Goal: Information Seeking & Learning: Learn about a topic

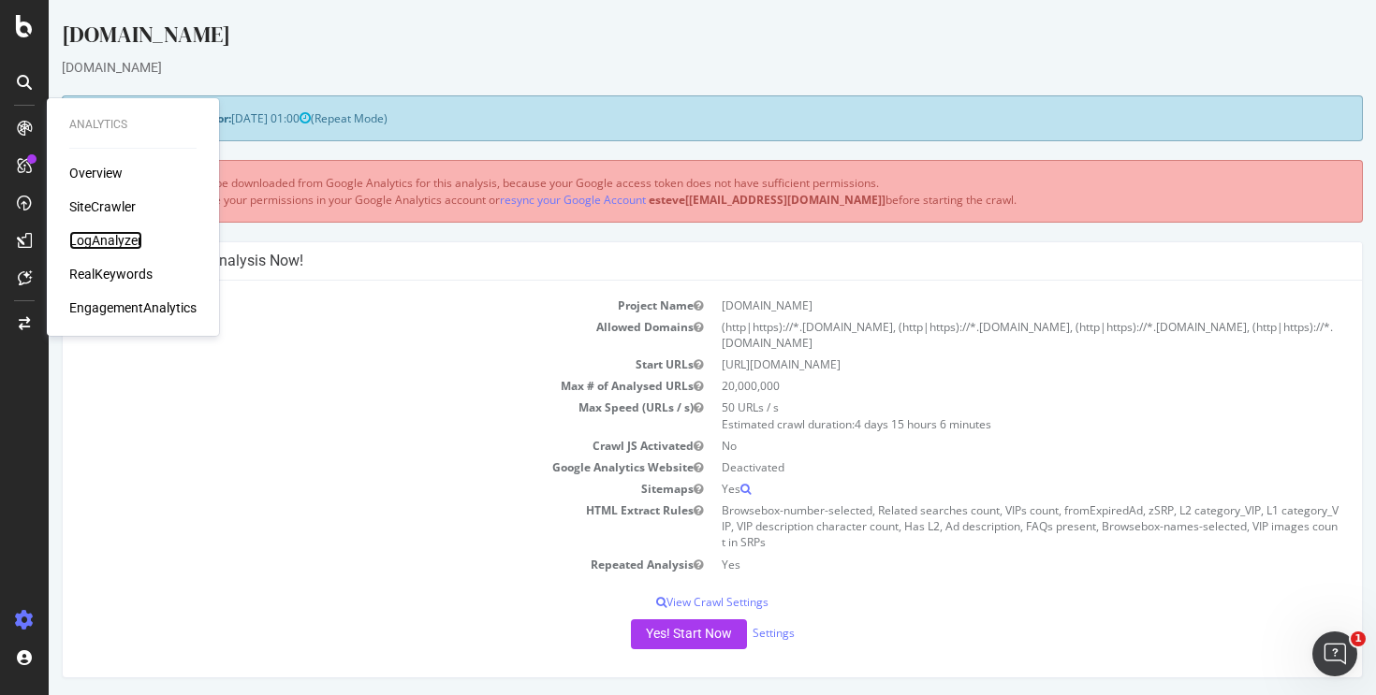
click at [119, 241] on div "LogAnalyzer" at bounding box center [105, 240] width 73 height 19
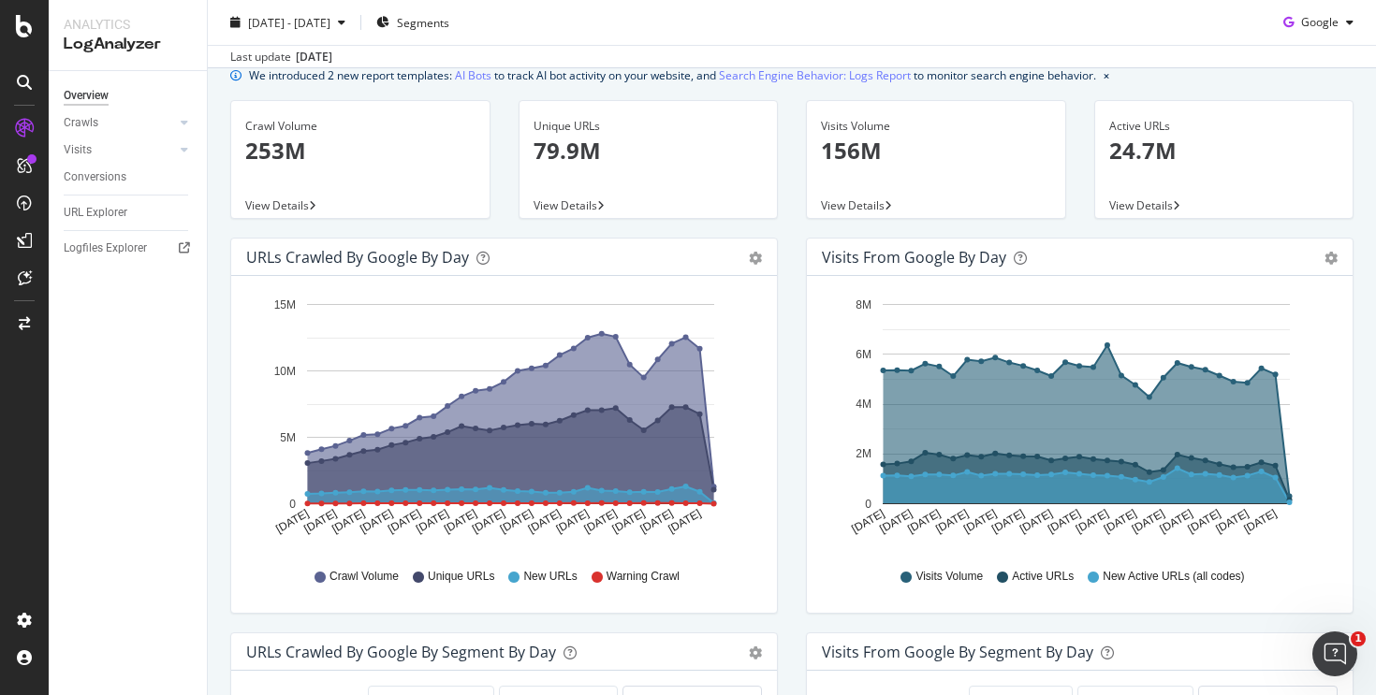
scroll to position [7, 0]
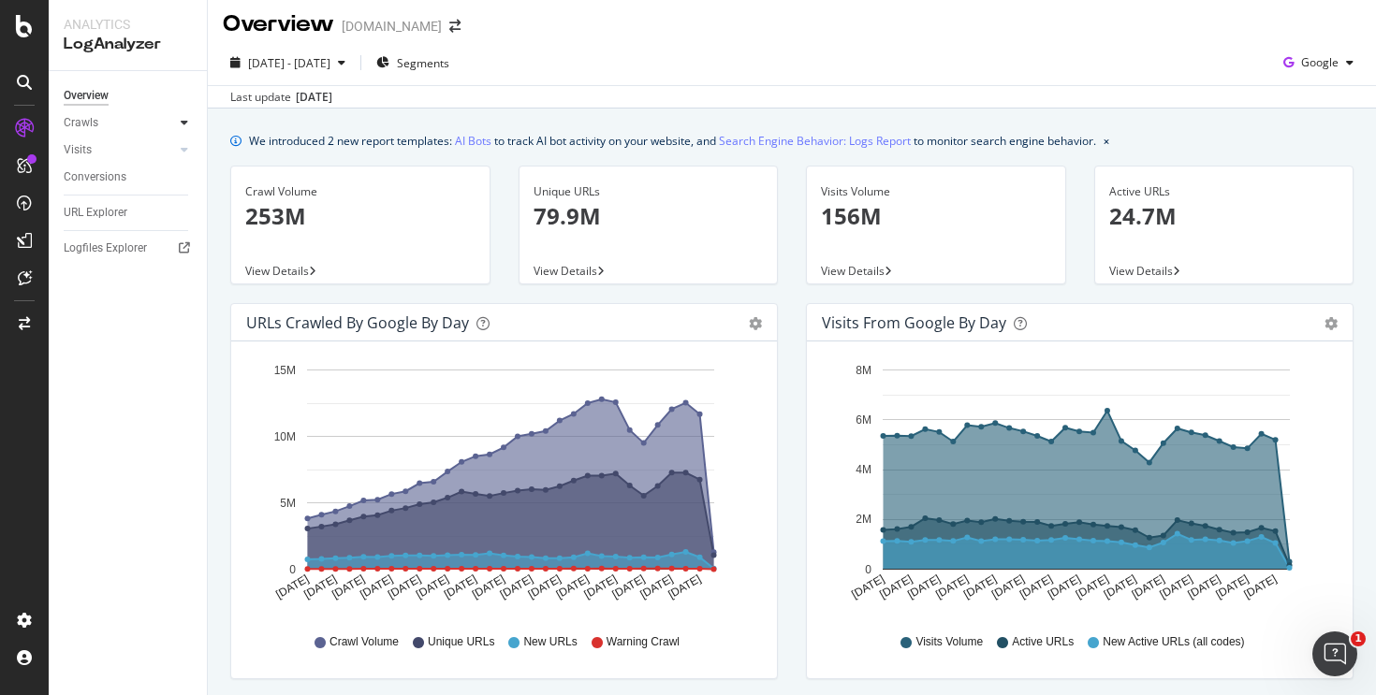
click at [180, 130] on div at bounding box center [184, 122] width 19 height 19
click at [112, 231] on div "HTTP Codes" at bounding box center [104, 224] width 64 height 20
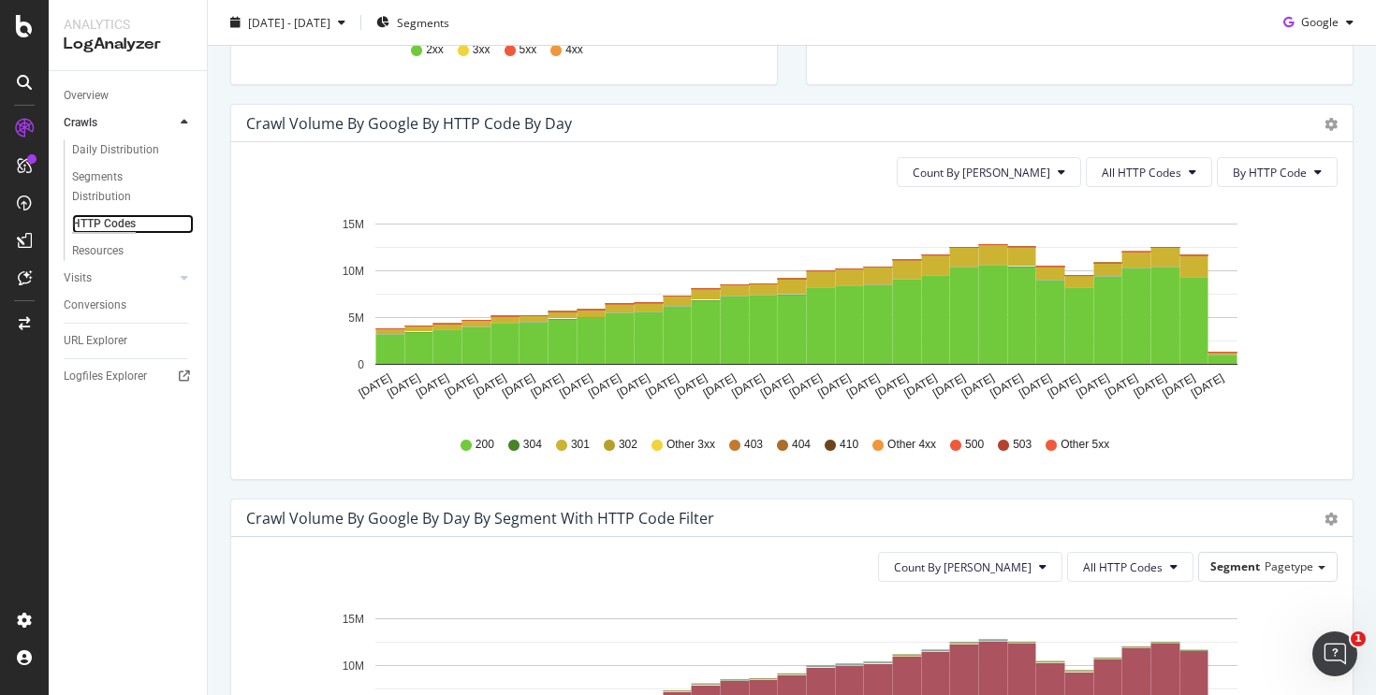
scroll to position [557, 0]
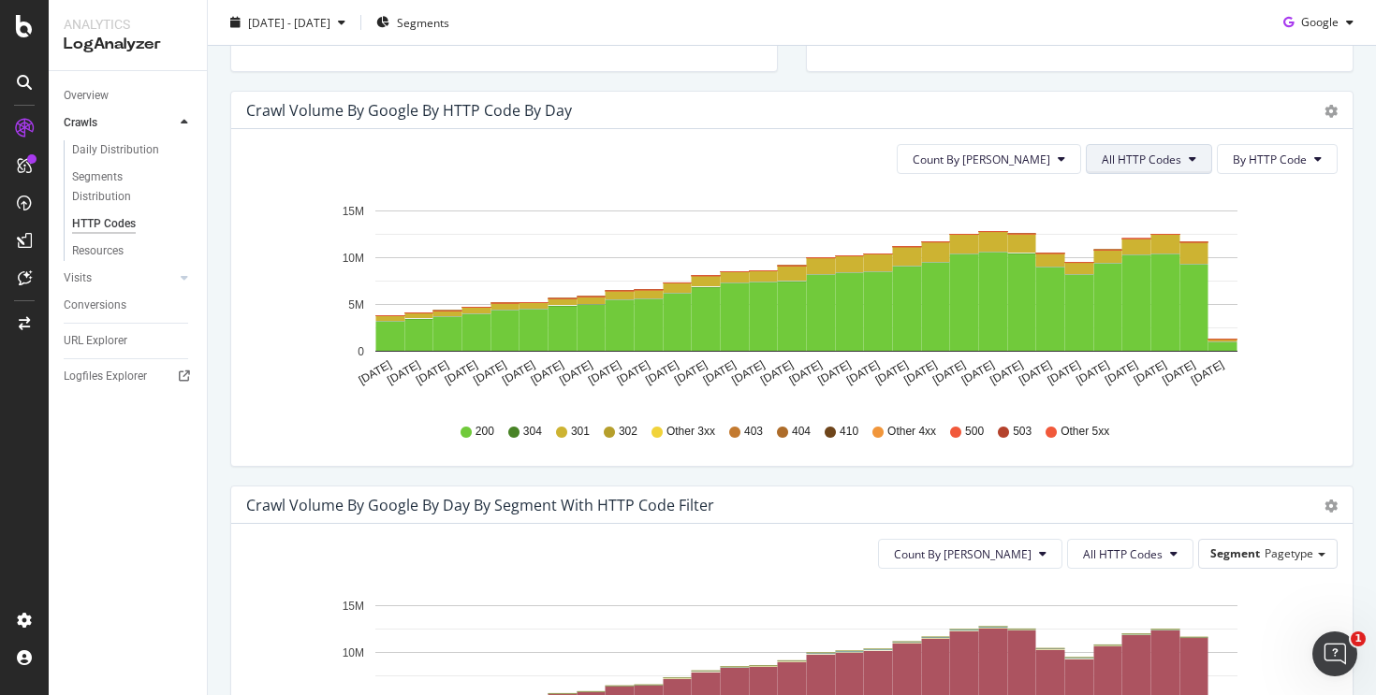
click at [1146, 160] on span "All HTTP Codes" at bounding box center [1142, 160] width 80 height 16
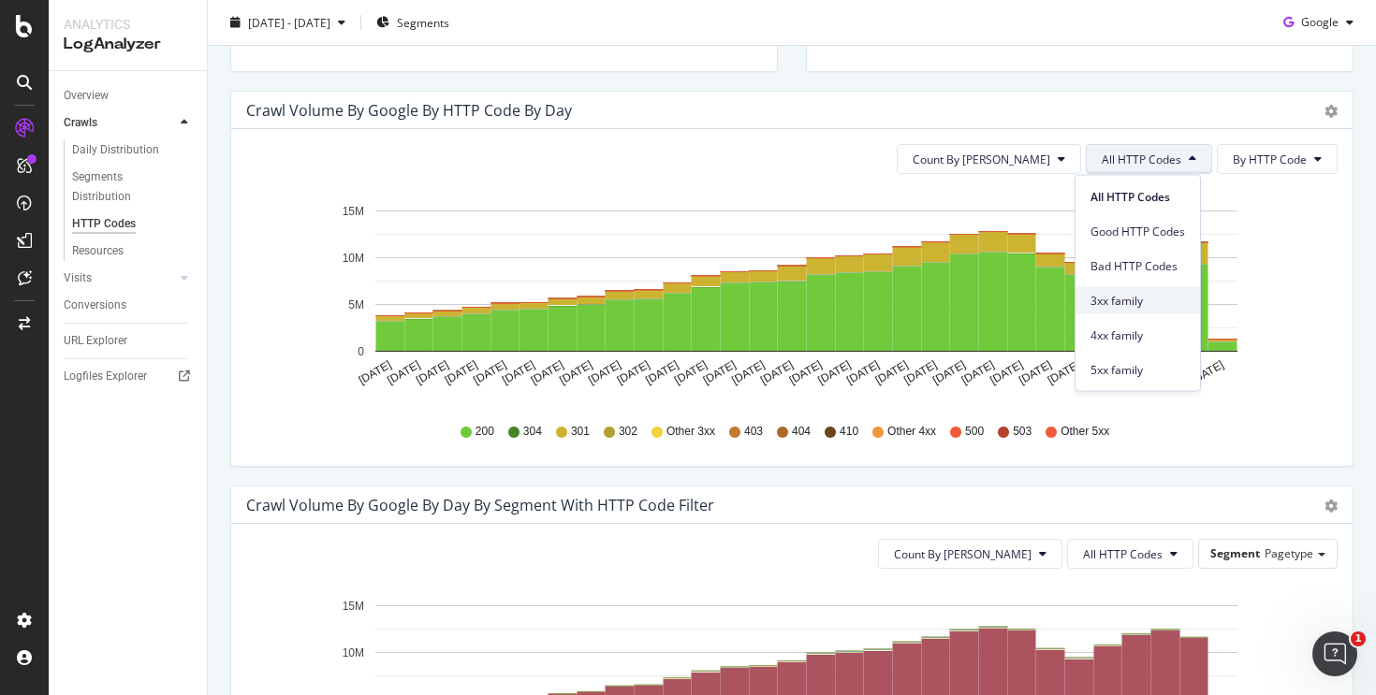
click at [1101, 298] on span "3xx family" at bounding box center [1137, 300] width 95 height 17
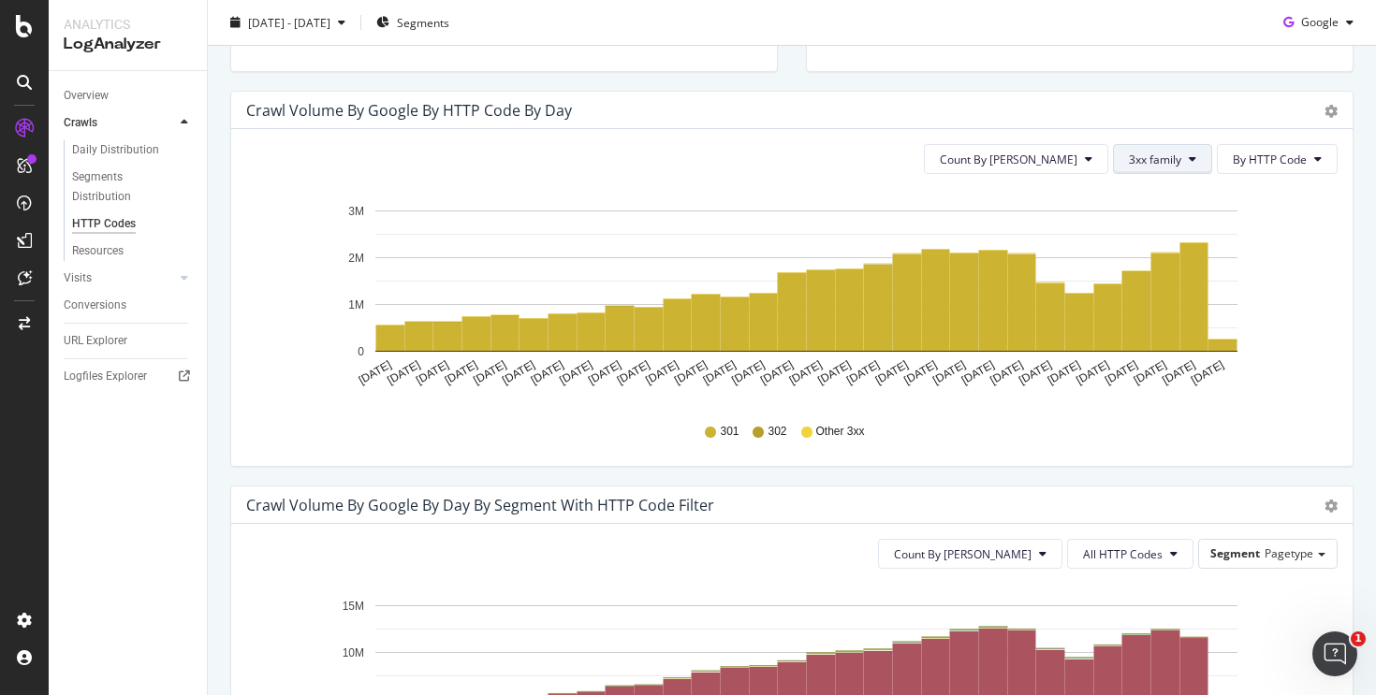
click at [1129, 155] on span "3xx family" at bounding box center [1155, 160] width 52 height 16
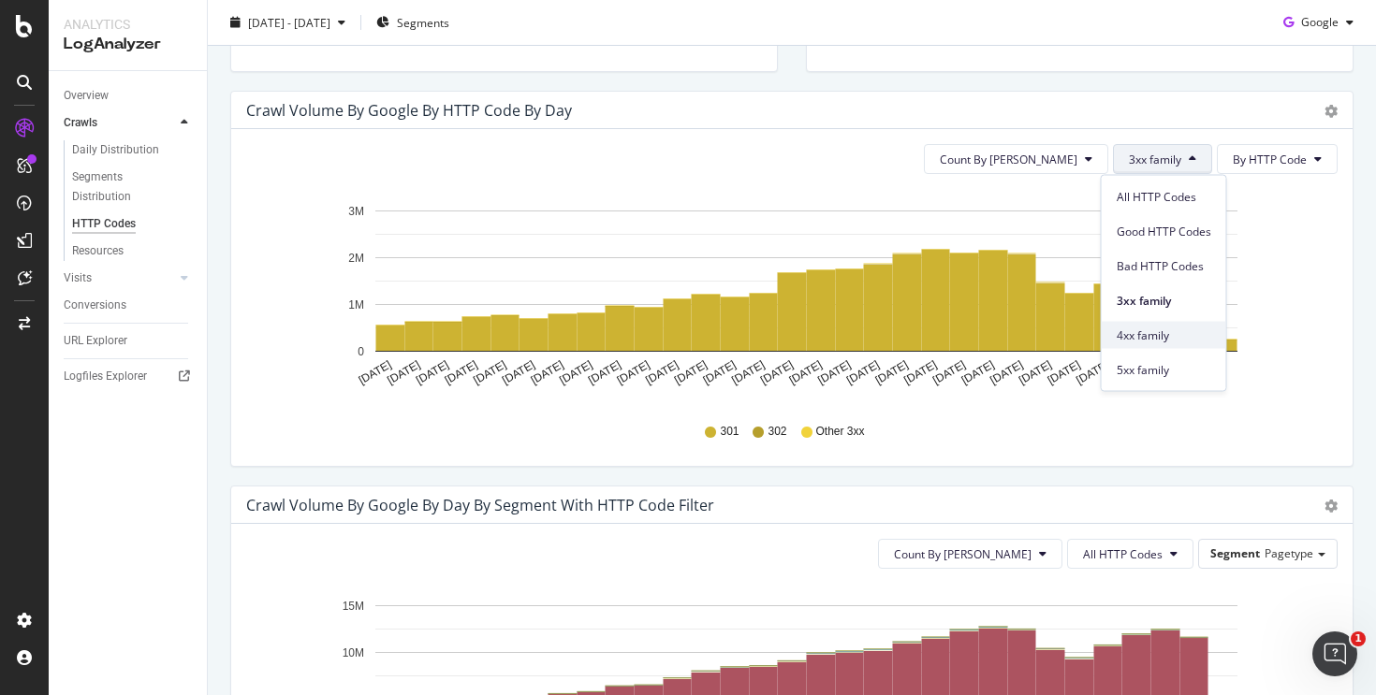
click at [1157, 333] on span "4xx family" at bounding box center [1164, 335] width 95 height 17
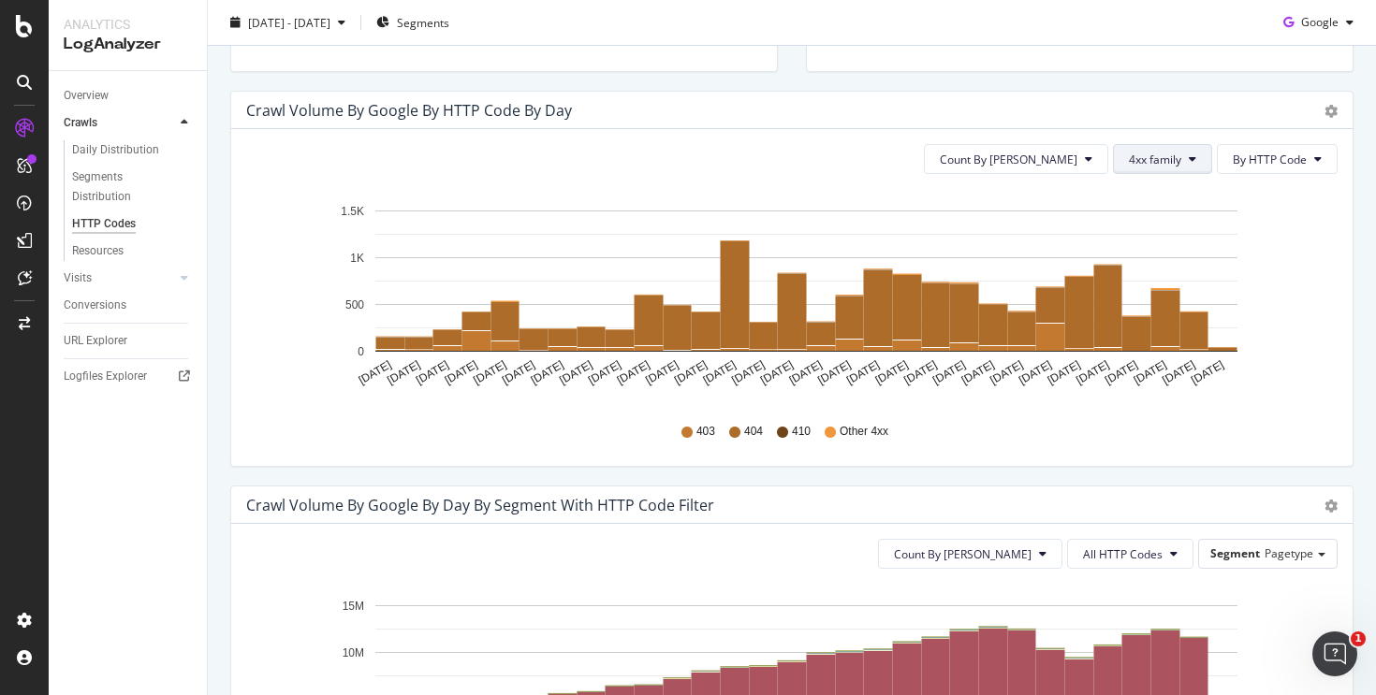
click at [1129, 154] on span "4xx family" at bounding box center [1155, 160] width 52 height 16
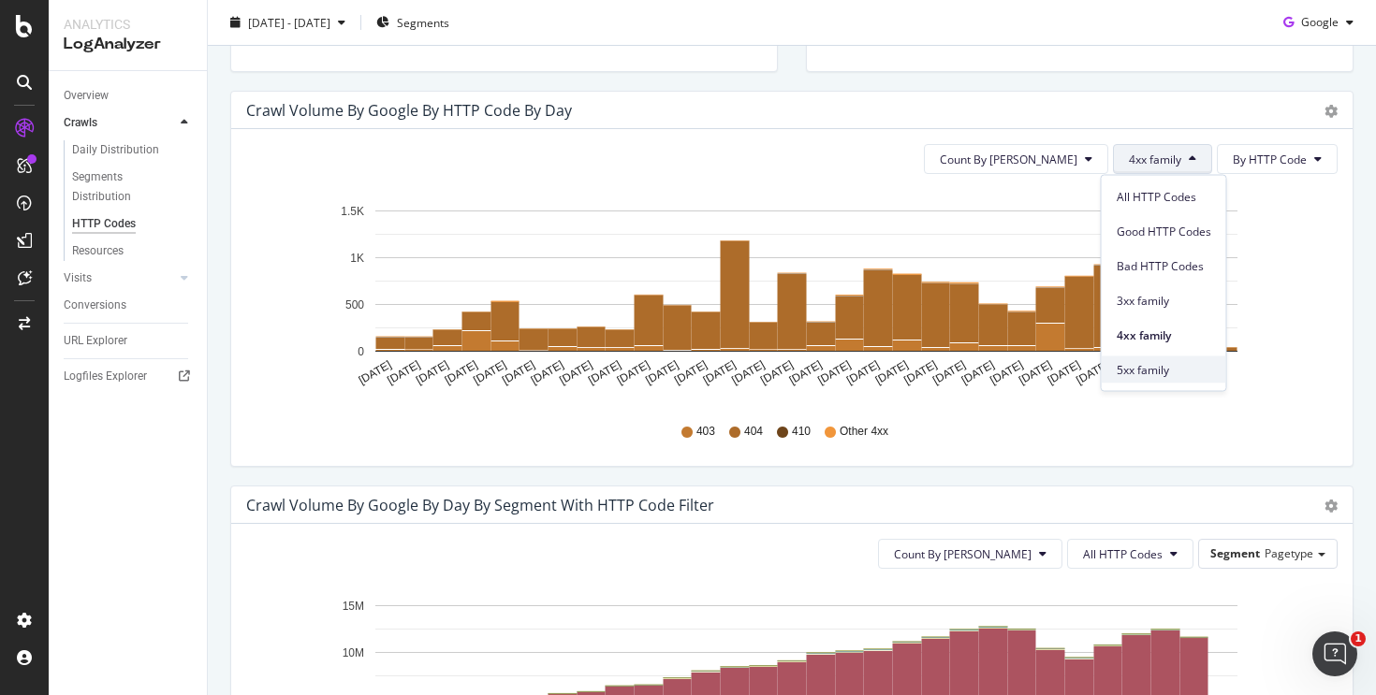
click at [1173, 369] on span "5xx family" at bounding box center [1164, 369] width 95 height 17
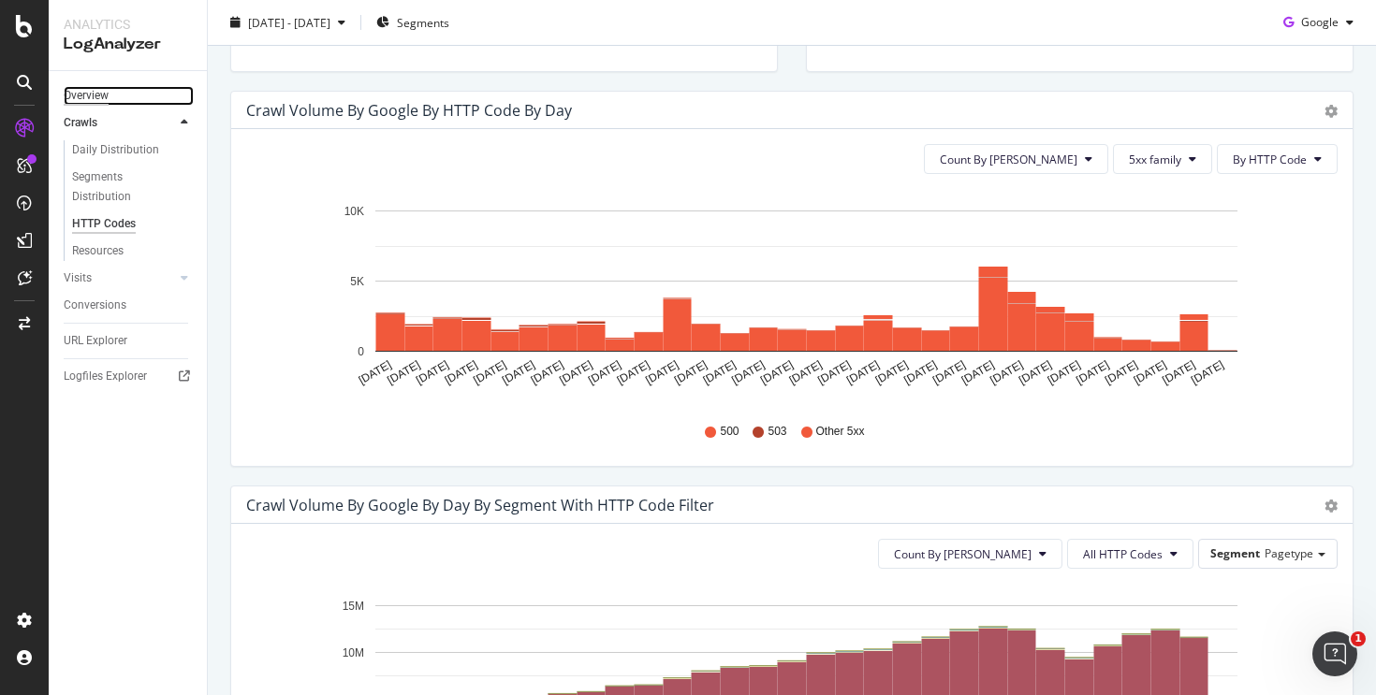
click at [98, 89] on div "Overview" at bounding box center [86, 96] width 45 height 20
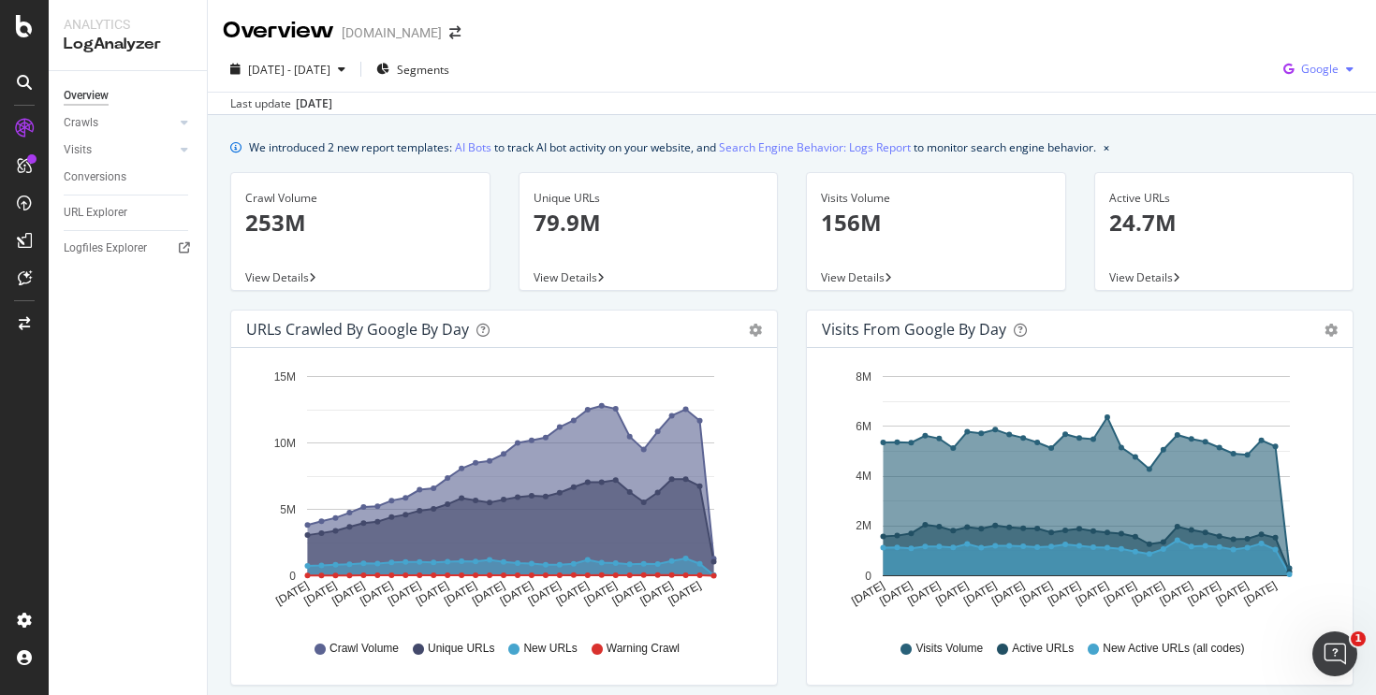
click at [1319, 69] on span "Google" at bounding box center [1319, 69] width 37 height 16
click at [1292, 175] on span "OpenAI" at bounding box center [1319, 176] width 69 height 17
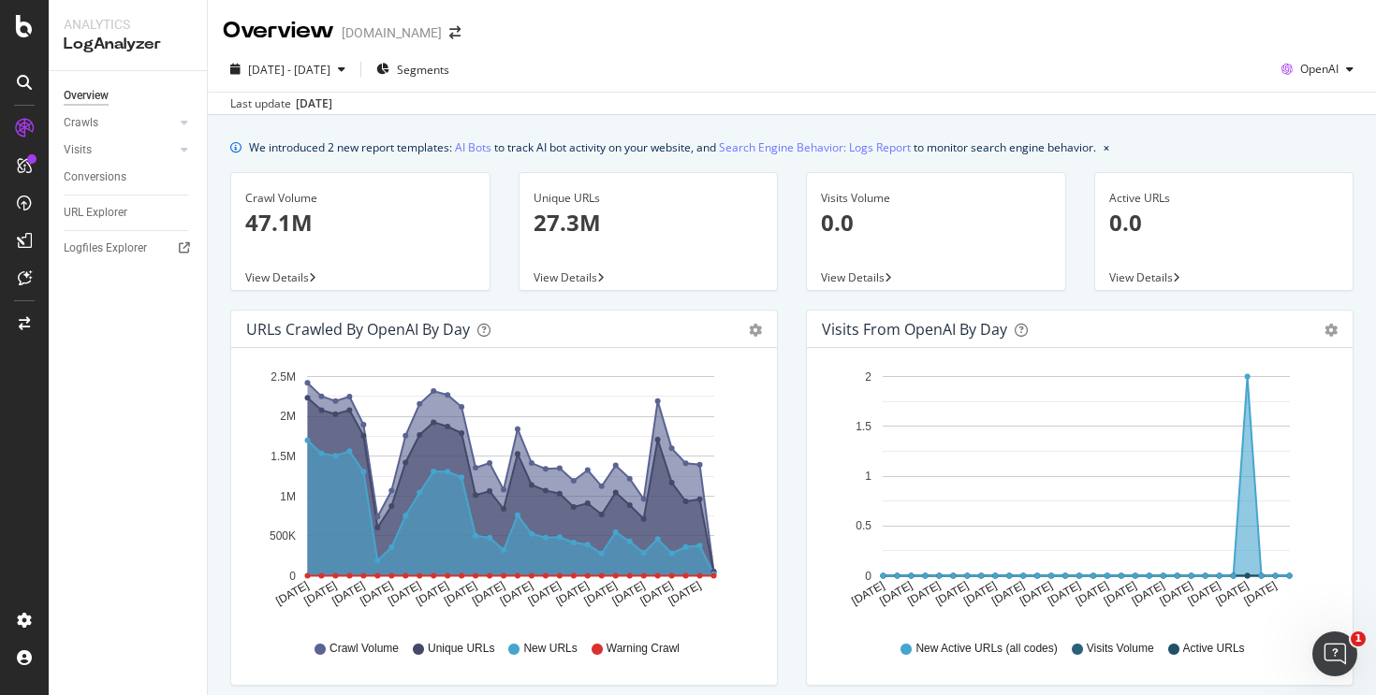
click at [733, 58] on div "[DATE] - [DATE] Segments OpenAI" at bounding box center [792, 72] width 1168 height 37
